Goal: Check status: Check status

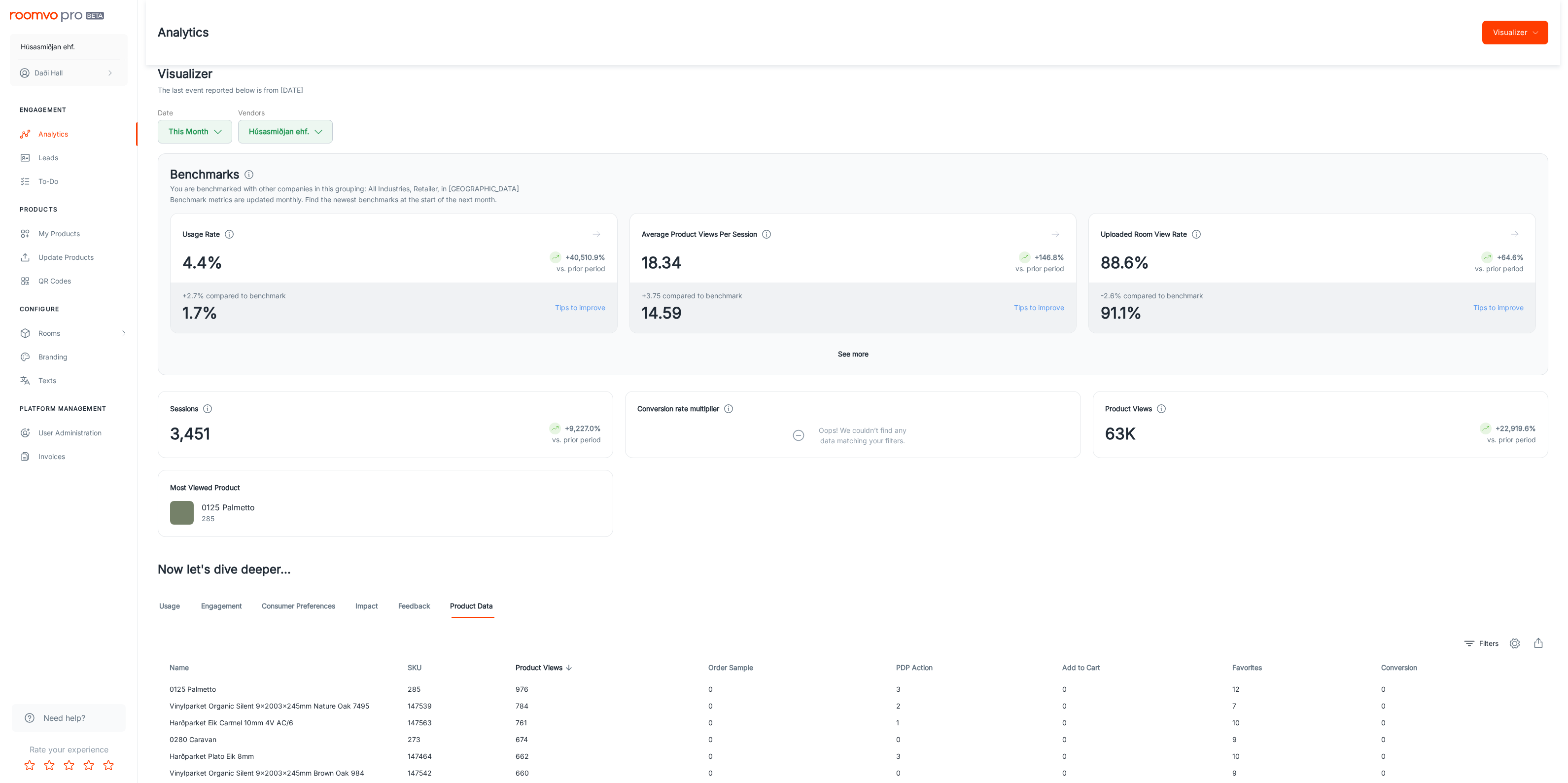
scroll to position [128, 0]
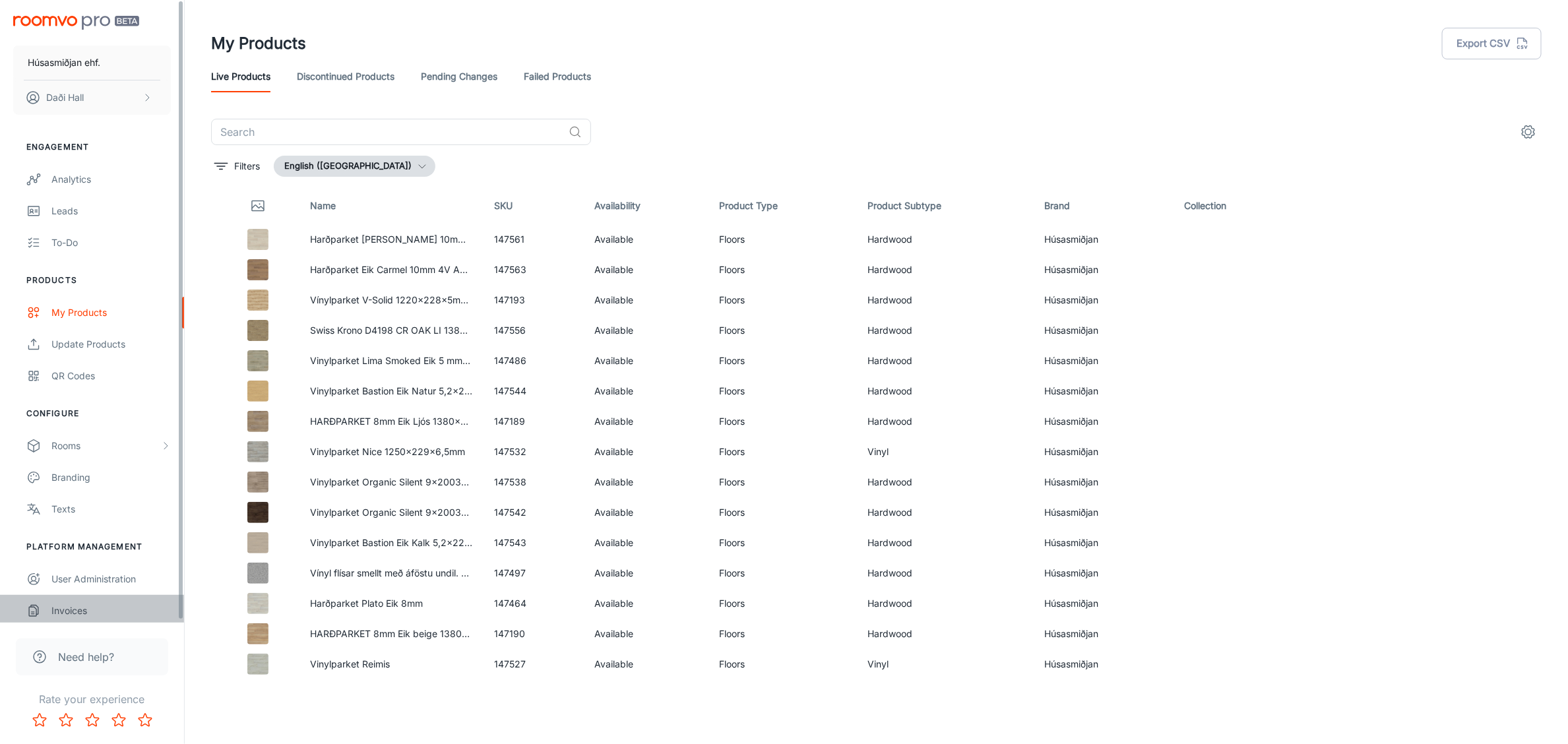
click at [91, 615] on div "Invoices" at bounding box center [111, 611] width 120 height 15
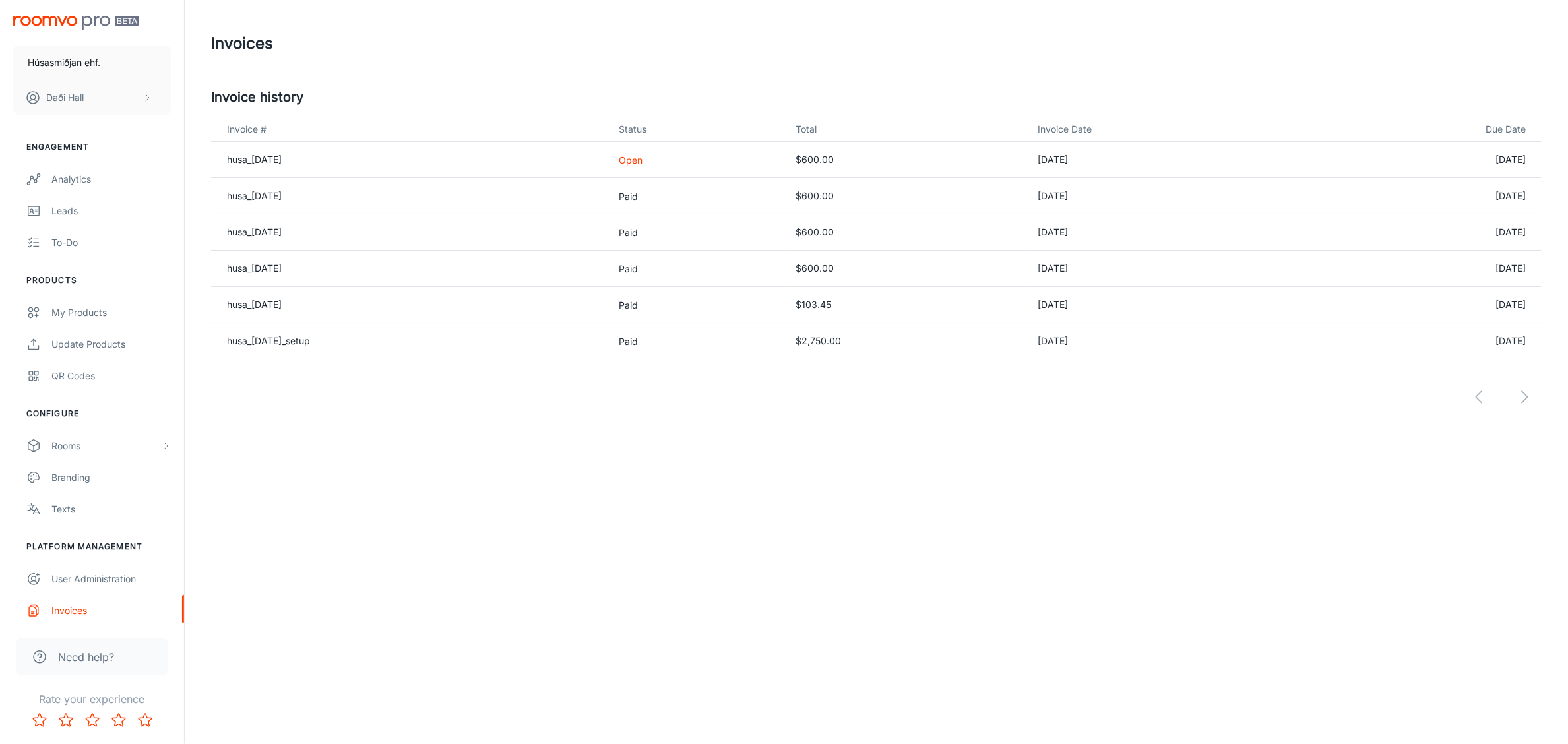
click at [674, 159] on p "Open" at bounding box center [696, 160] width 156 height 14
click at [271, 158] on link "husa_[DATE]" at bounding box center [254, 160] width 55 height 11
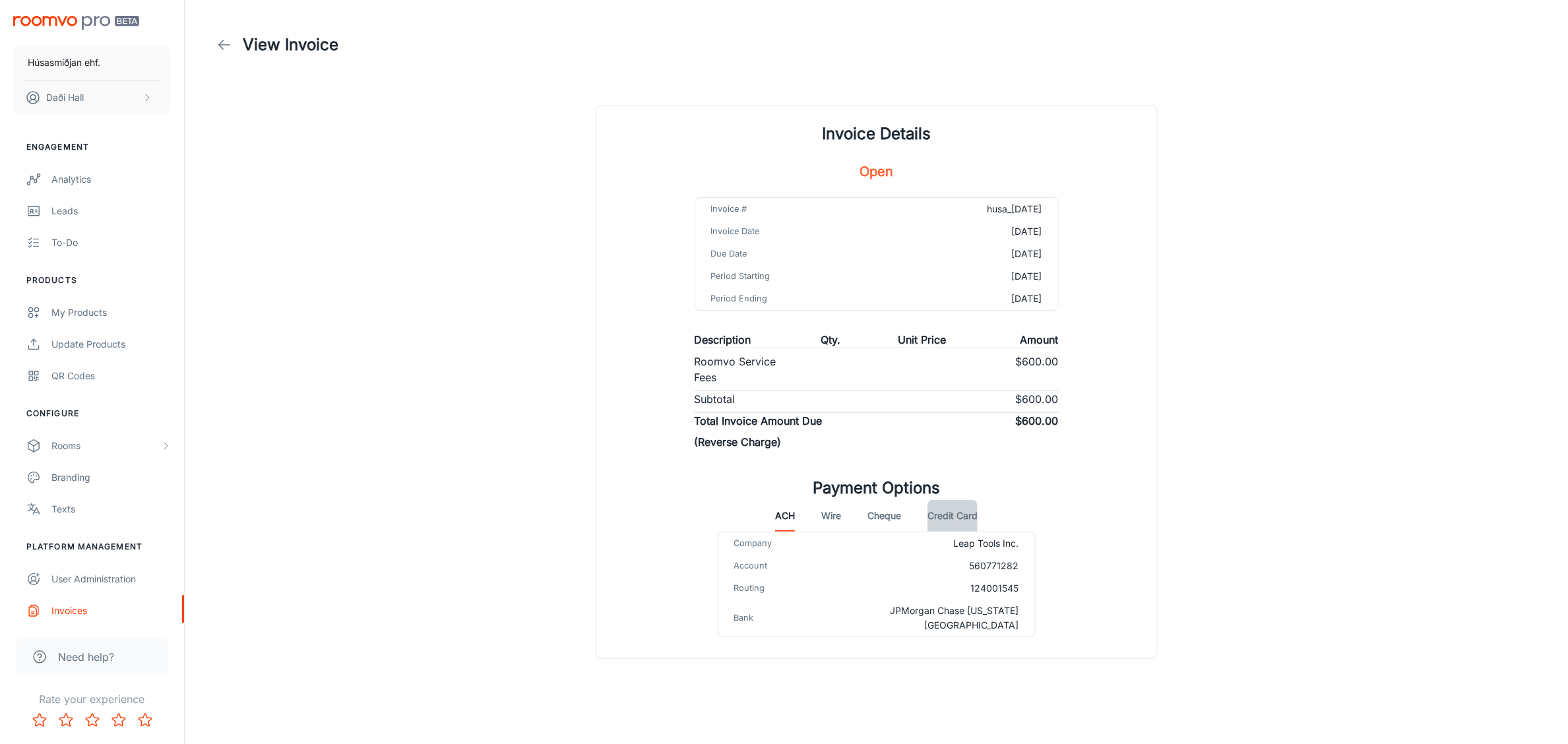
click at [948, 508] on button "Credit Card" at bounding box center [953, 516] width 51 height 32
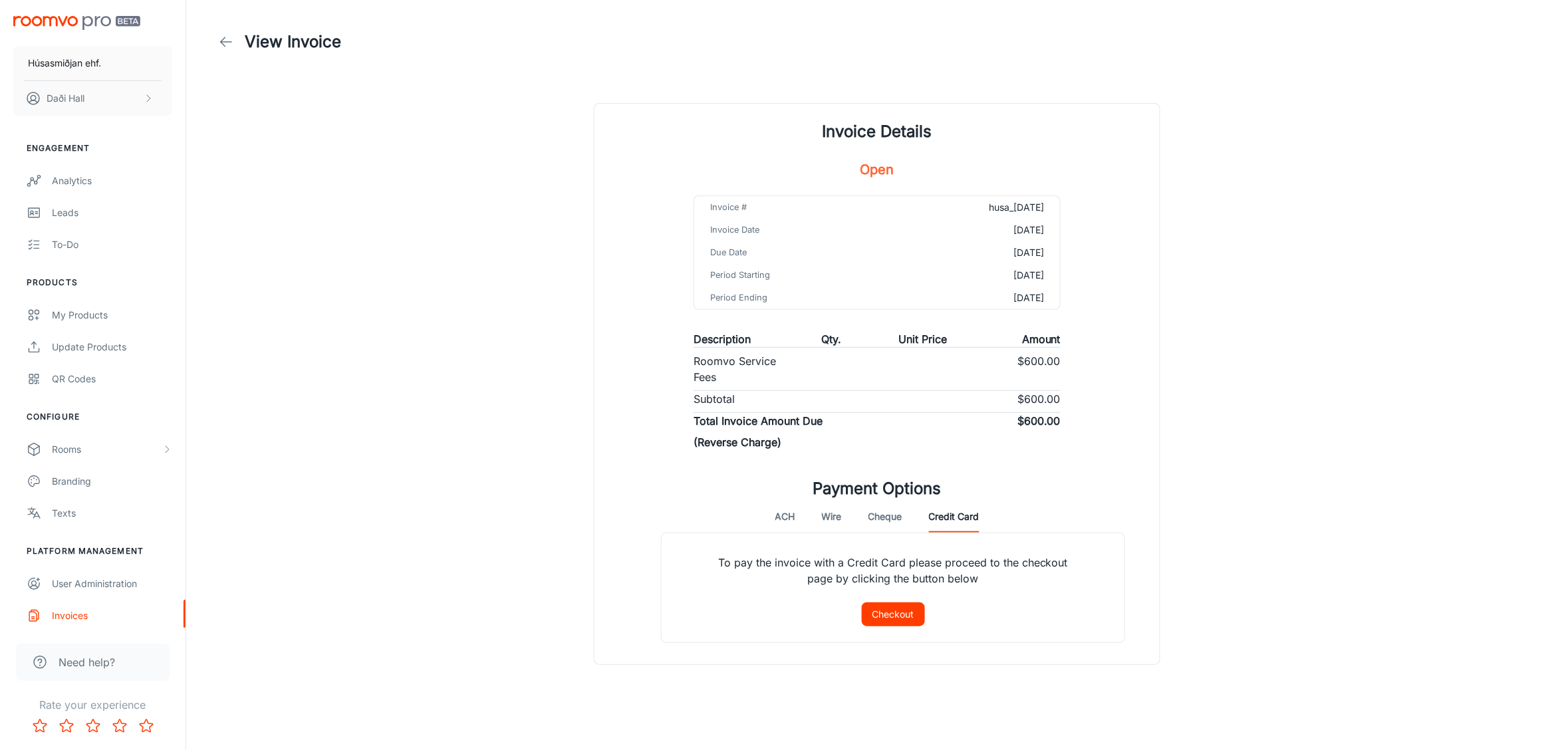
scroll to position [4, 0]
click at [225, 48] on link at bounding box center [226, 42] width 26 height 26
